Goal: Communication & Community: Answer question/provide support

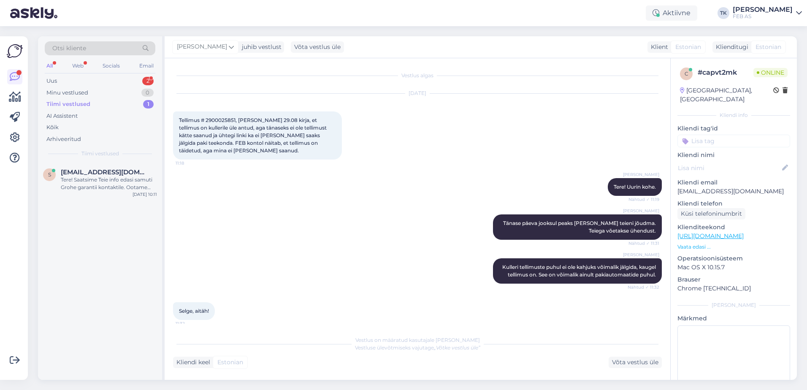
scroll to position [457, 0]
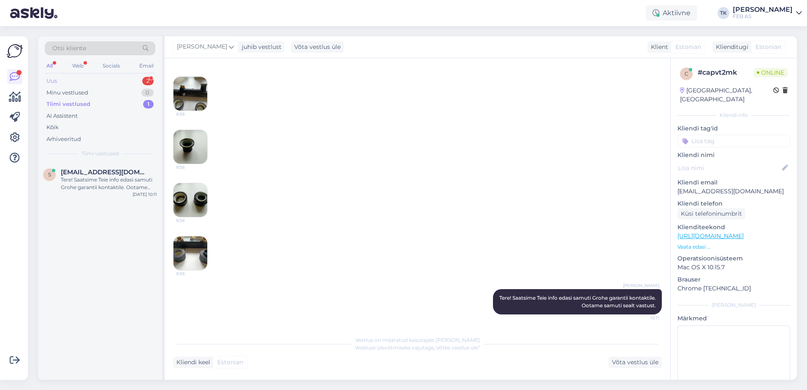
click at [90, 77] on div "Uus 2" at bounding box center [100, 81] width 111 height 12
click at [103, 176] on div "[DOMAIN_NAME][EMAIL_ADDRESS][DOMAIN_NAME] 1 Tere." at bounding box center [109, 175] width 96 height 15
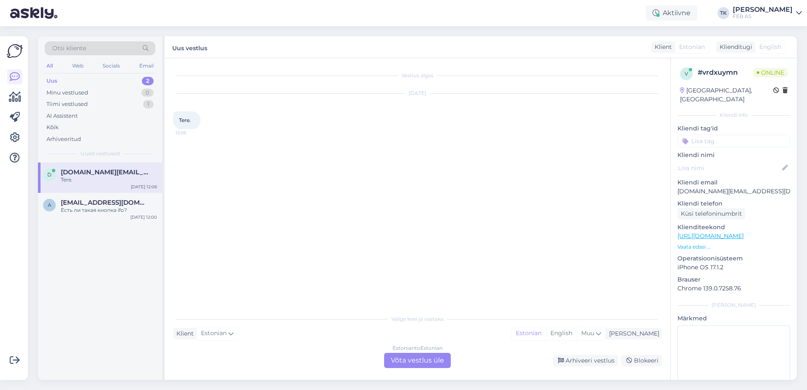
click at [410, 371] on div "Vestlus algas [DATE] Tere. 12:06 Valige [PERSON_NAME] vastake Klient Estonian M…" at bounding box center [418, 219] width 506 height 322
click at [412, 364] on div "Estonian to Estonian Võta vestlus üle" at bounding box center [417, 360] width 67 height 15
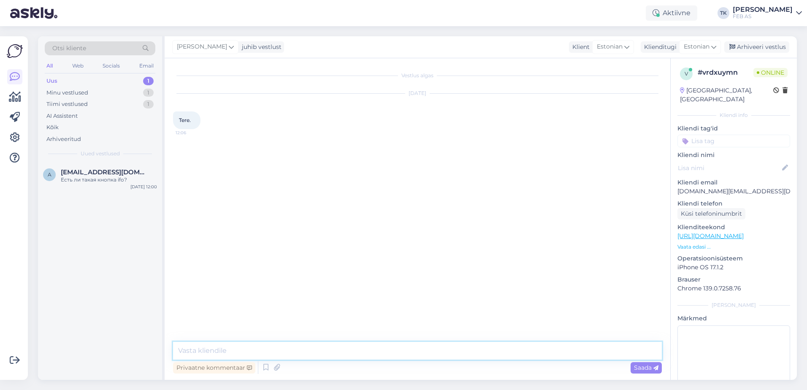
click at [405, 357] on textarea at bounding box center [417, 351] width 489 height 18
type textarea "Tere! Kuidas saame teid aidata?"
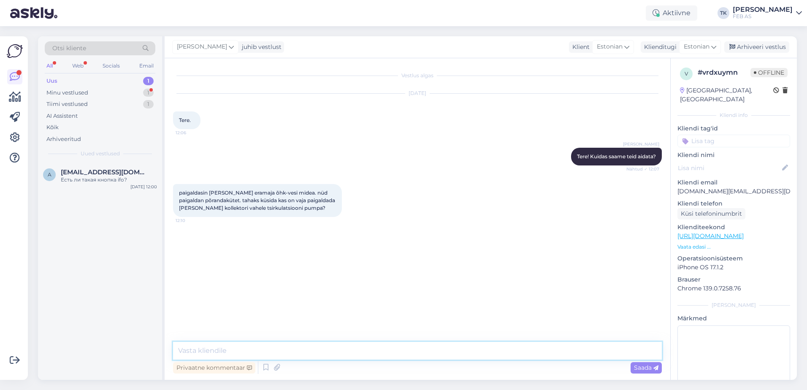
click at [392, 352] on textarea at bounding box center [417, 351] width 489 height 18
click at [391, 264] on div "Vestlus algas [DATE] Tere. 12:06 Triinu [PERSON_NAME] Tere! Kuidas saame teid a…" at bounding box center [421, 201] width 496 height 268
click at [268, 349] on textarea at bounding box center [417, 351] width 489 height 18
type textarea "Kui seadmes sees on pump olemas, siis ei pea, muidu [PERSON_NAME]. [PERSON_NAME…"
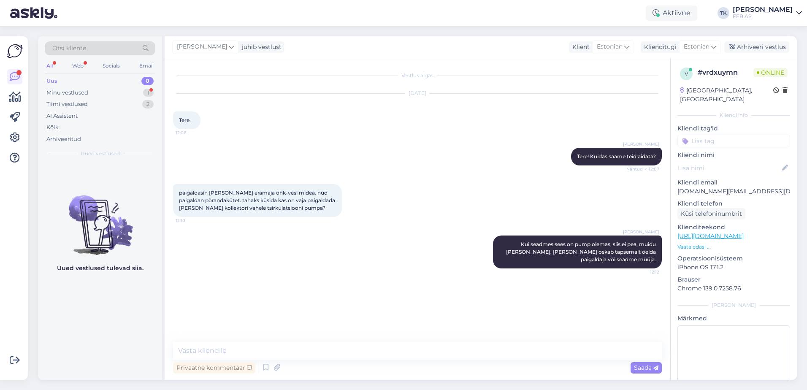
click at [14, 222] on div at bounding box center [15, 208] width 16 height 330
click at [103, 94] on div "Minu vestlused 1" at bounding box center [100, 93] width 111 height 12
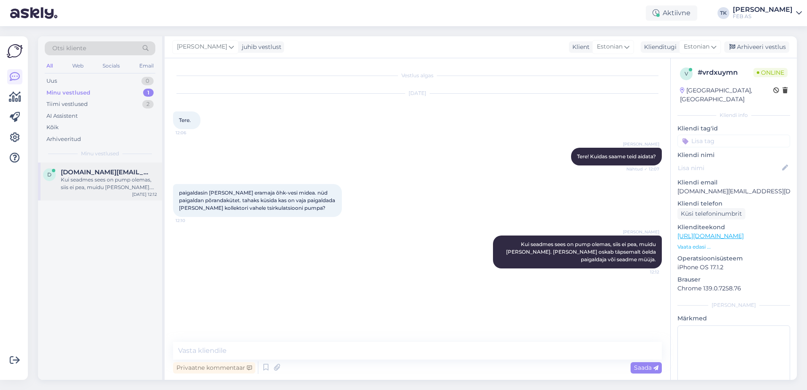
click at [102, 180] on div "Kui seadmes sees on pump olemas, siis ei pea, muidu [PERSON_NAME]. [PERSON_NAME…" at bounding box center [109, 183] width 96 height 15
click at [110, 107] on div "Tiimi vestlused 2" at bounding box center [100, 104] width 111 height 12
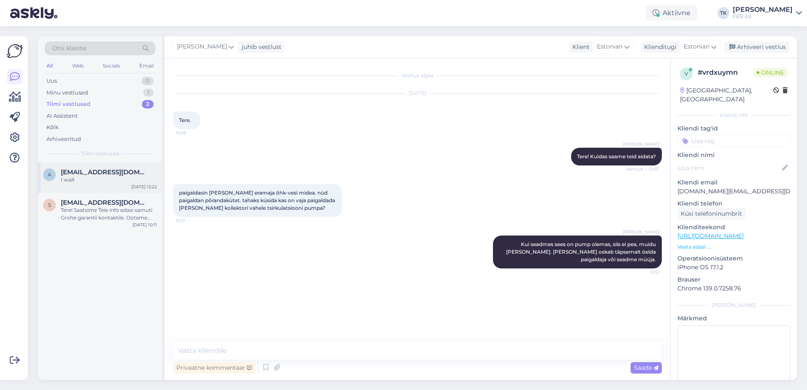
click at [113, 181] on div "I wait" at bounding box center [109, 180] width 96 height 8
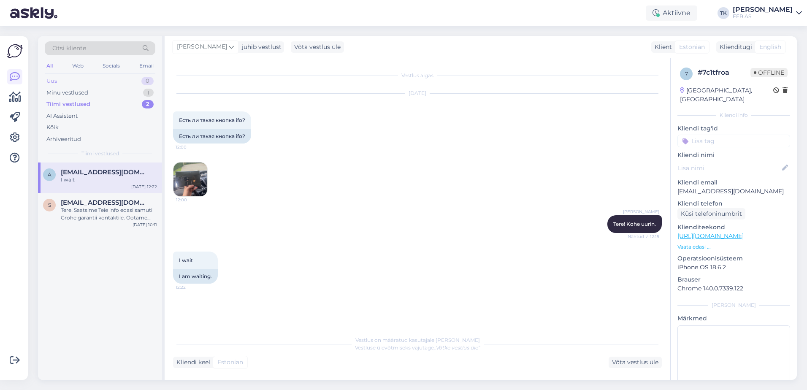
click at [111, 77] on div "Uus 0" at bounding box center [100, 81] width 111 height 12
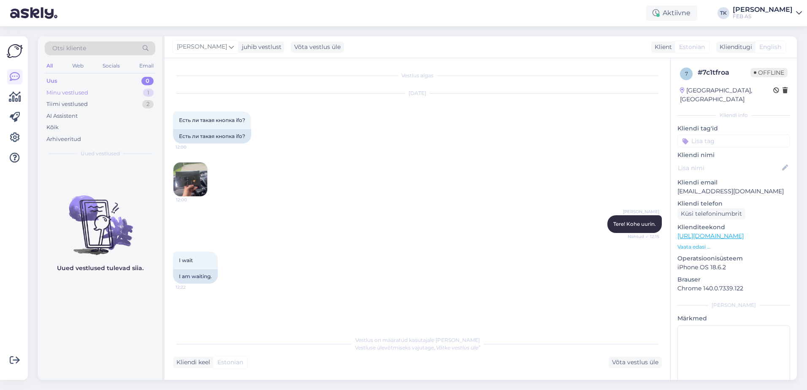
click at [108, 94] on div "Minu vestlused 1" at bounding box center [100, 93] width 111 height 12
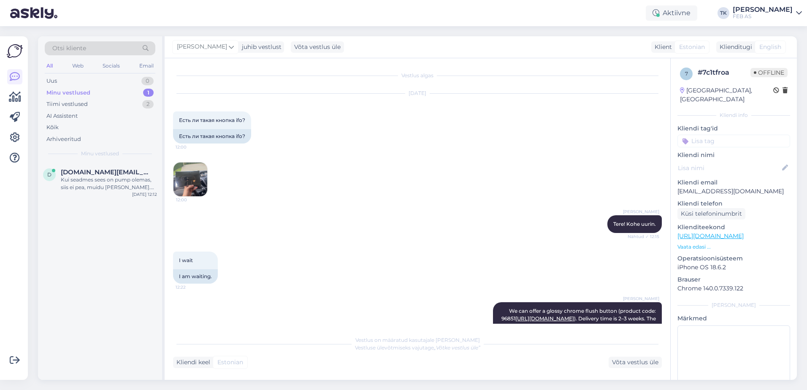
scroll to position [50, 0]
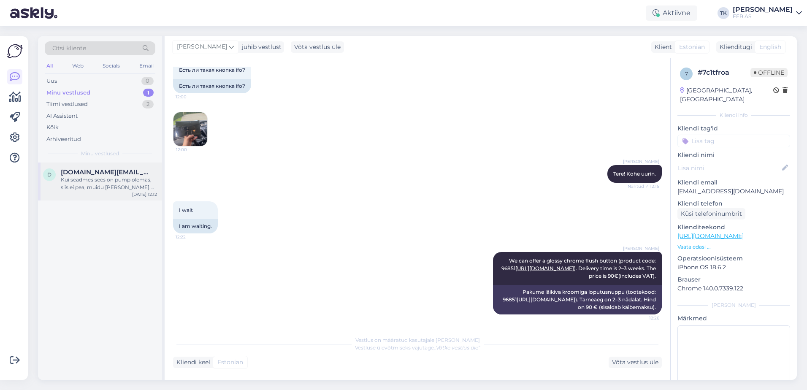
click at [108, 181] on div "Kui seadmes sees on pump olemas, siis ei pea, muidu [PERSON_NAME]. [PERSON_NAME…" at bounding box center [109, 183] width 96 height 15
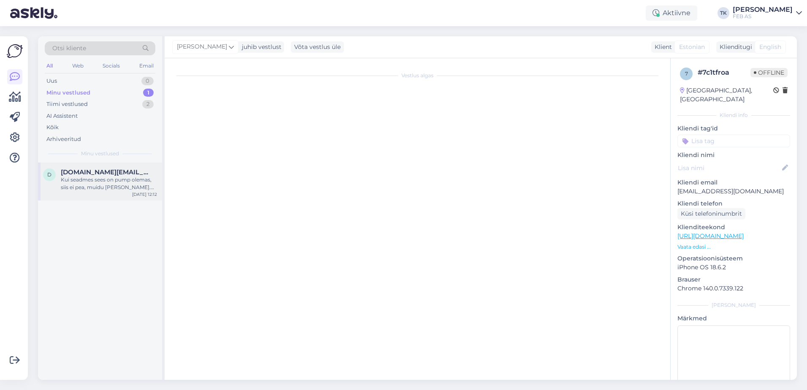
scroll to position [0, 0]
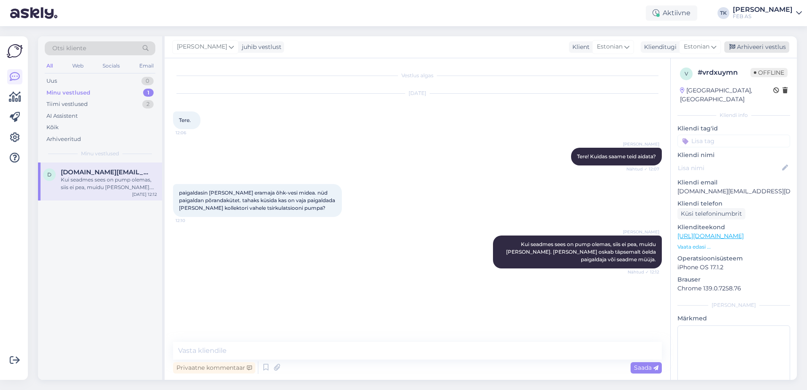
click at [765, 46] on div "Arhiveeri vestlus" at bounding box center [756, 46] width 65 height 11
